Goal: Obtain resource: Obtain resource

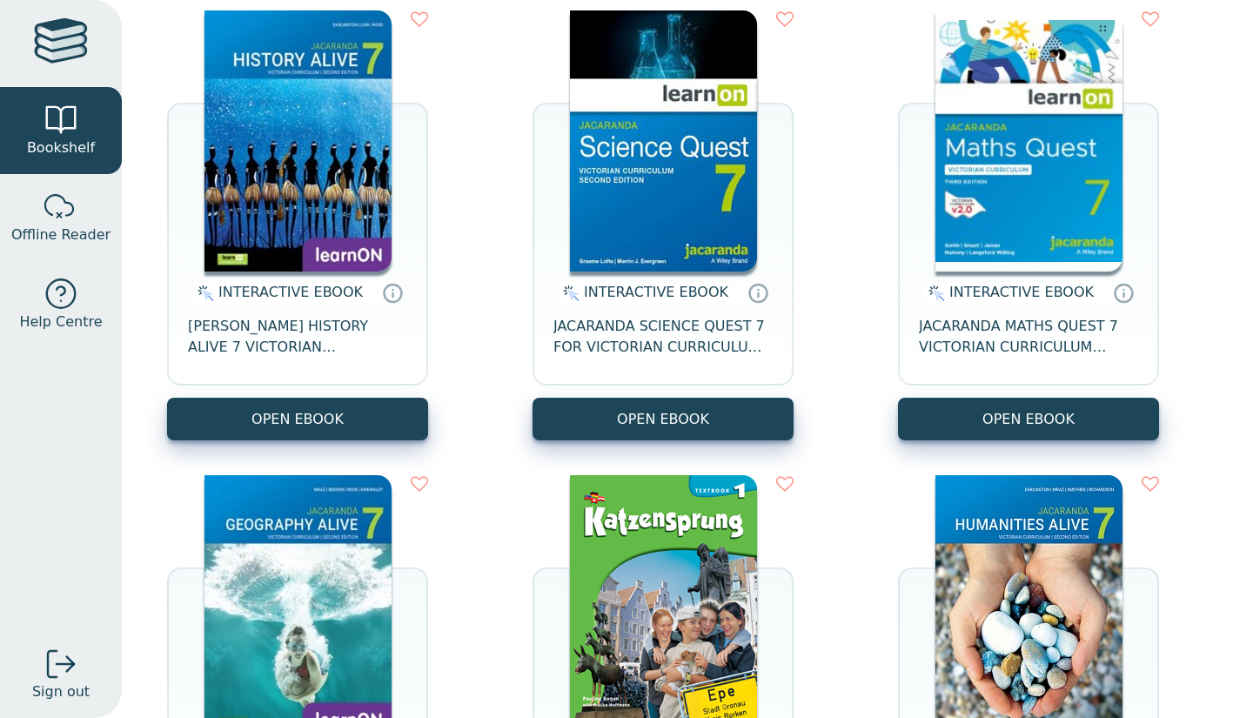
scroll to position [226, 0]
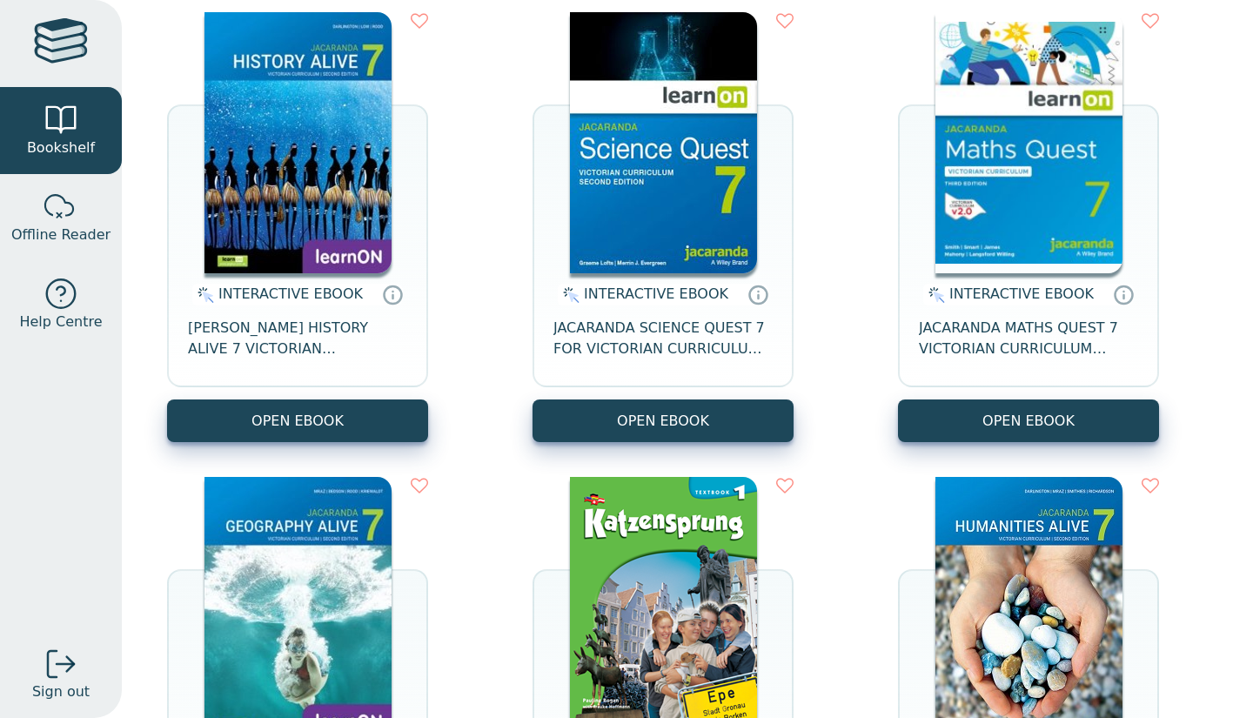
click at [888, 473] on div "INTERACTIVE EBOOK JACARANDA HISTORY ALIVE 7 VICTORIAN CURRICULUM LEARNON EBOOK …" at bounding box center [688, 460] width 1076 height 930
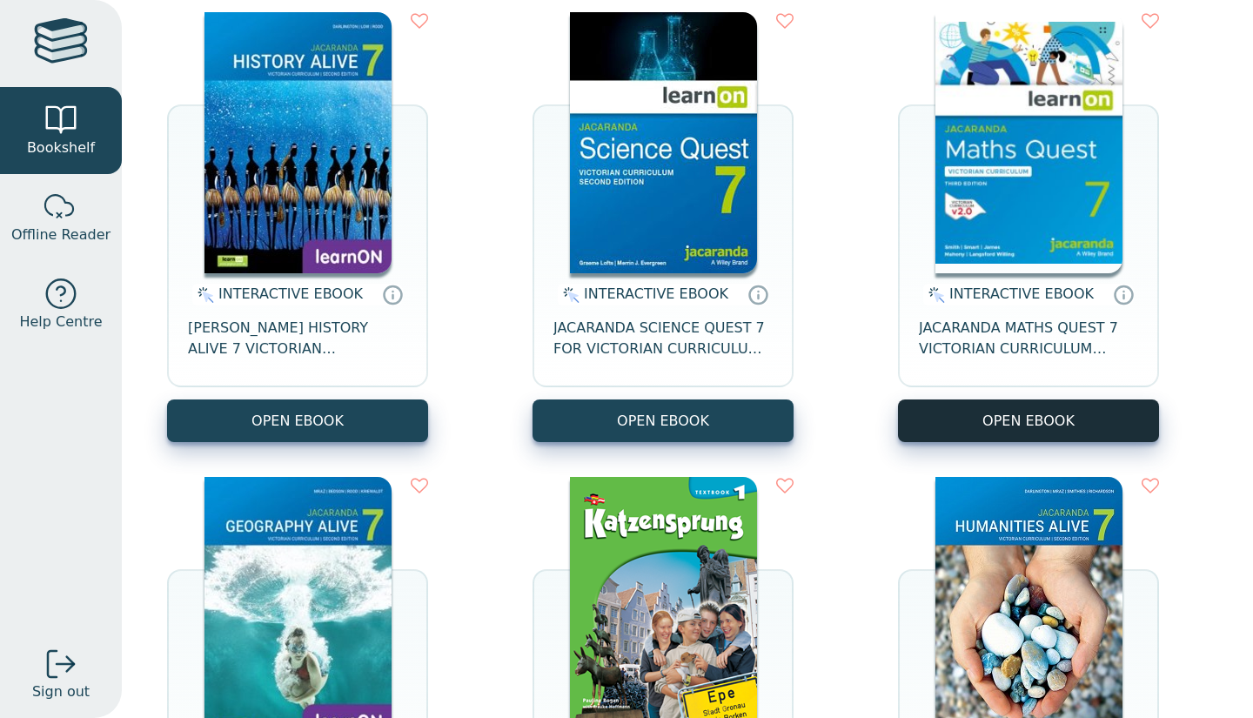
click at [997, 413] on button "OPEN EBOOK" at bounding box center [1028, 421] width 261 height 43
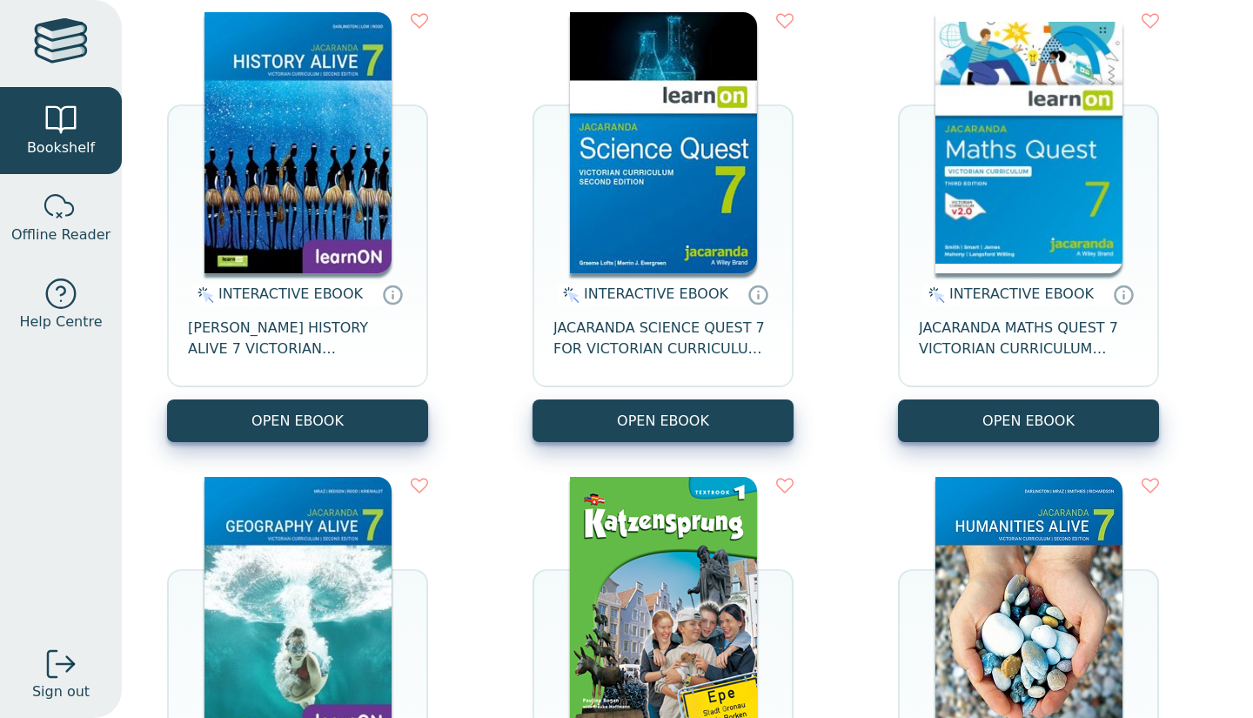
click at [692, 211] on img at bounding box center [663, 142] width 187 height 261
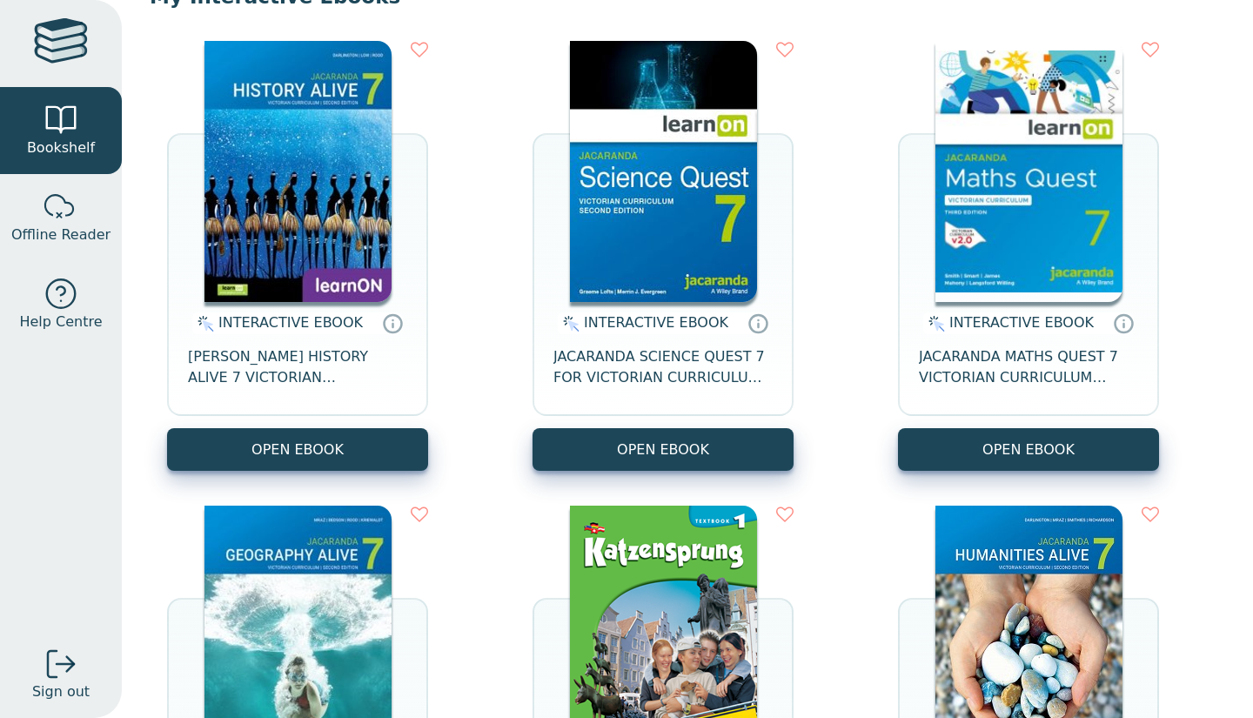
scroll to position [197, 0]
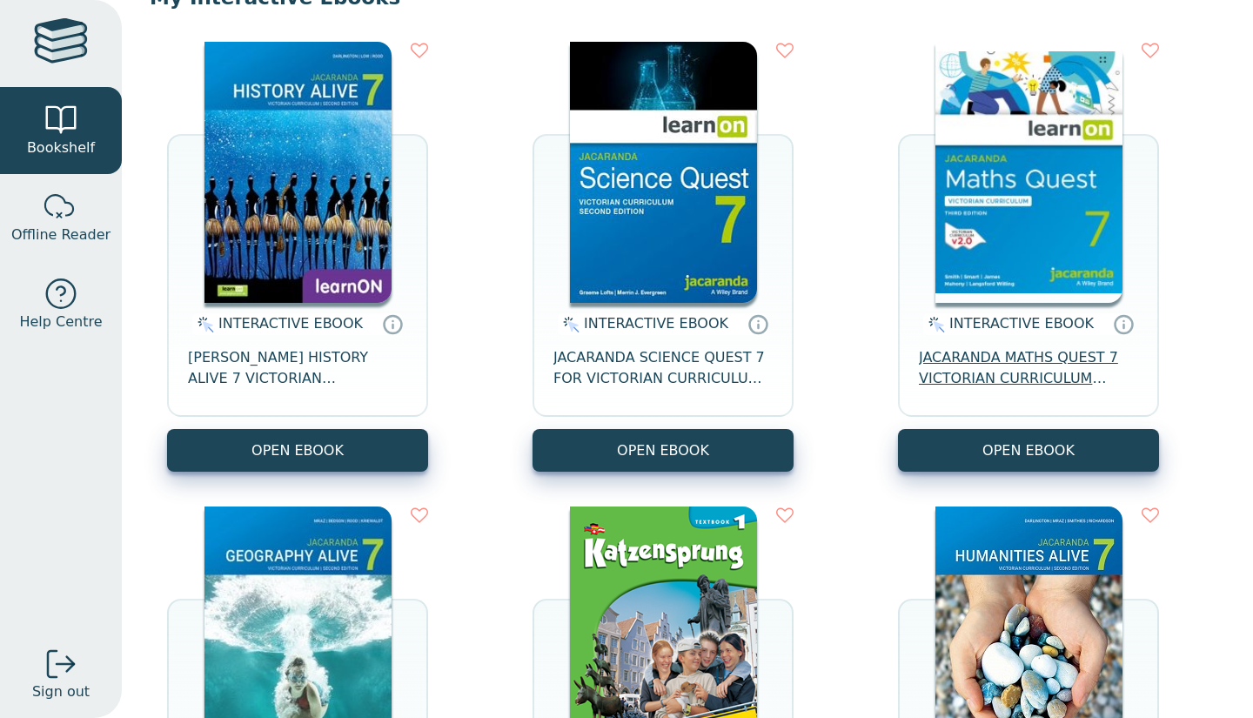
click at [1072, 363] on span "JACARANDA MATHS QUEST 7 VICTORIAN CURRICULUM LEARNON EBOOK 3E" at bounding box center [1028, 368] width 219 height 42
